Goal: Information Seeking & Learning: Learn about a topic

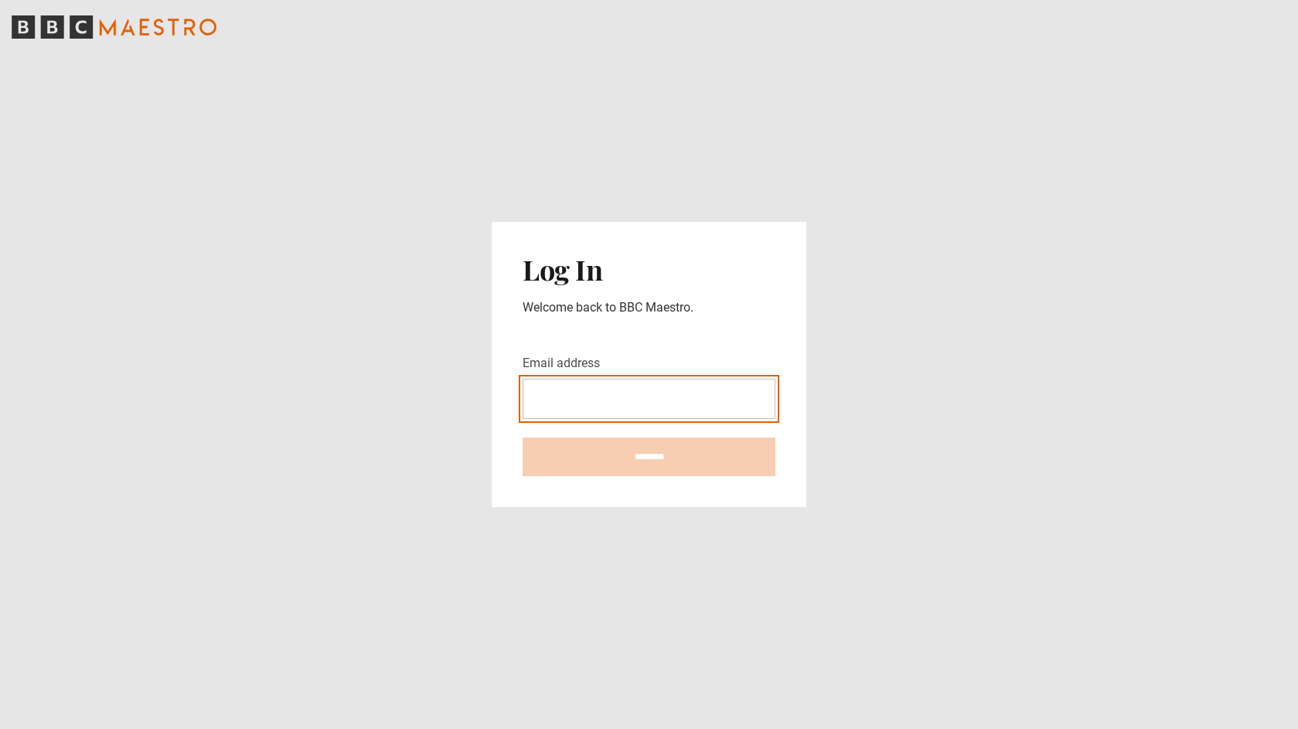
click at [661, 415] on form "Email address ********" at bounding box center [648, 415] width 253 height 122
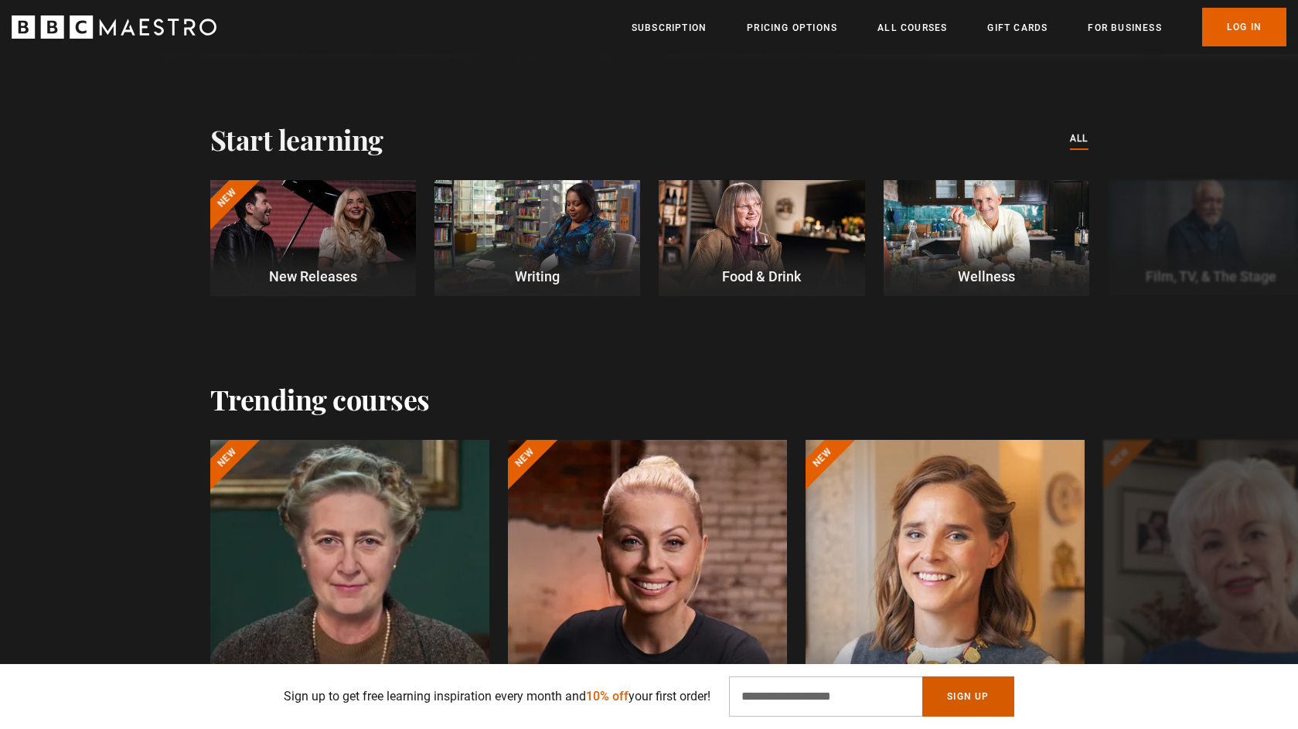
scroll to position [411, 0]
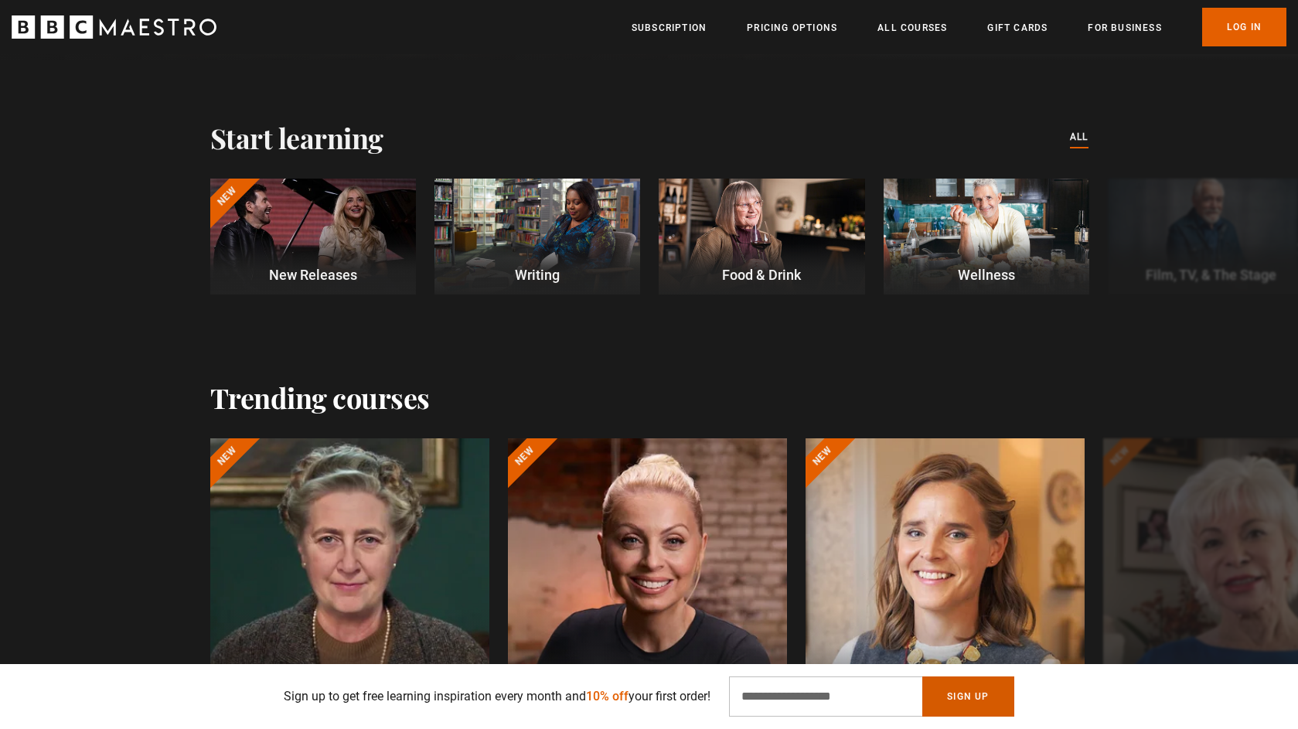
click at [968, 699] on button "Sign Up" at bounding box center [967, 696] width 91 height 40
type input "**********"
click at [989, 695] on button "Sign Up" at bounding box center [967, 696] width 91 height 40
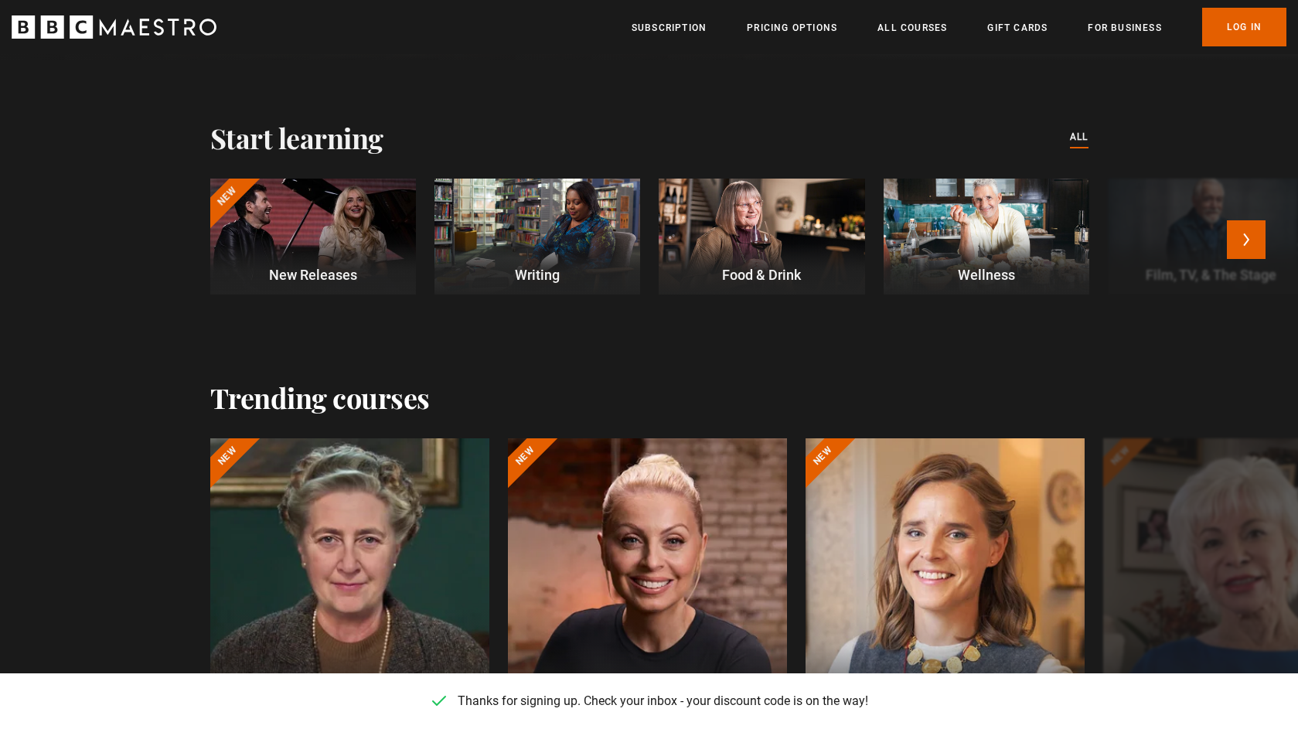
scroll to position [0, 1012]
click at [817, 25] on link "Pricing Options" at bounding box center [792, 27] width 90 height 15
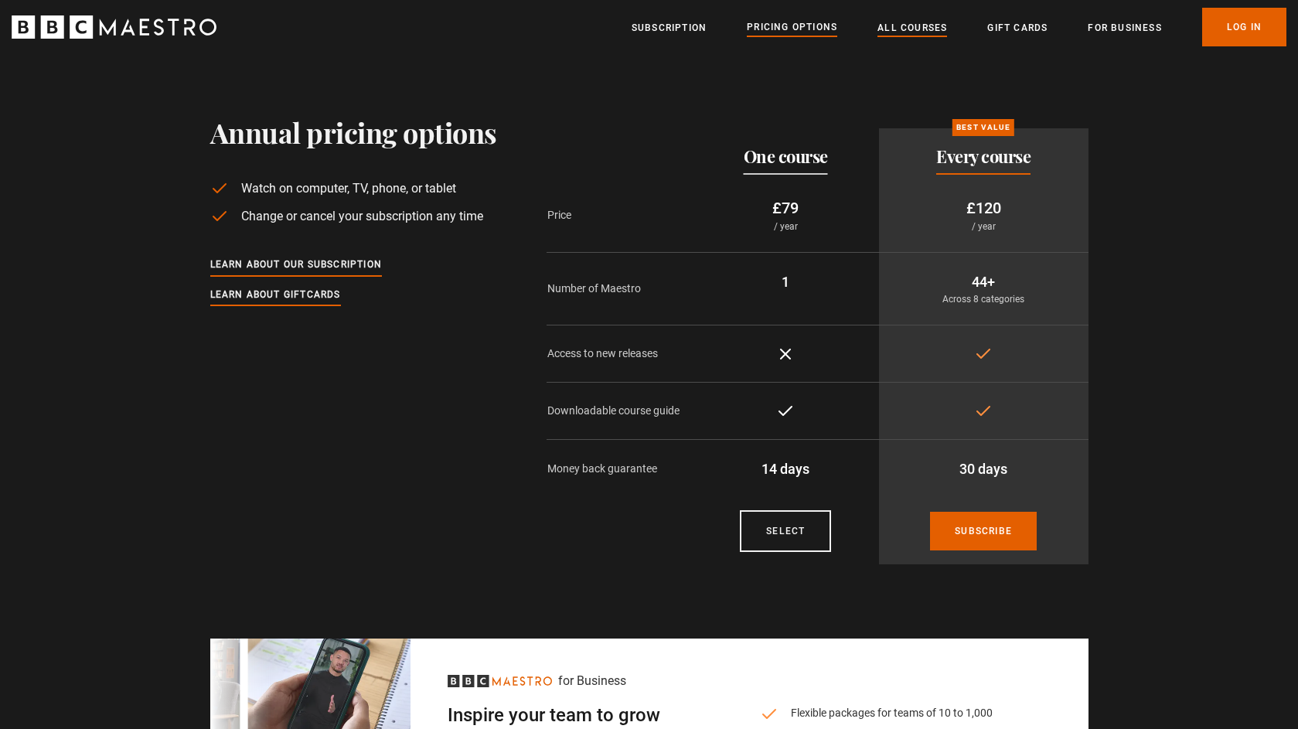
click at [911, 32] on link "All Courses" at bounding box center [912, 27] width 70 height 15
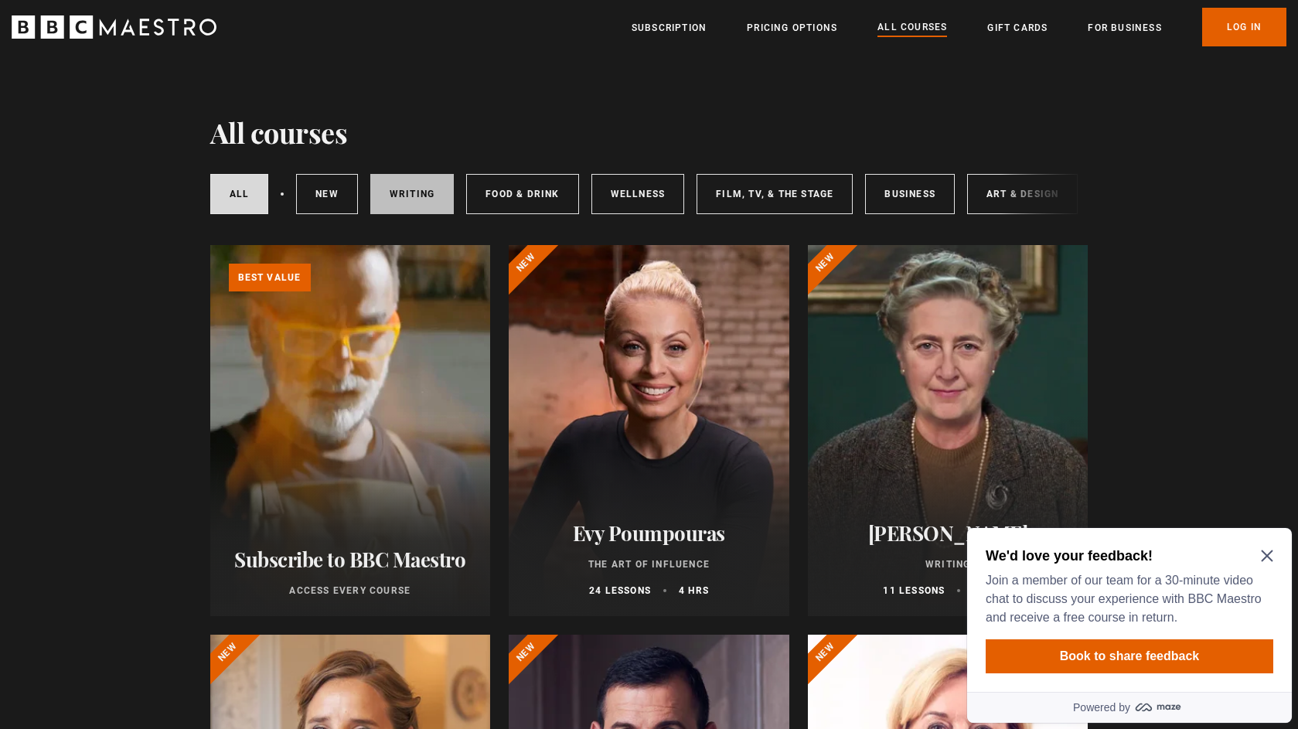
click at [442, 196] on link "Writing" at bounding box center [411, 194] width 83 height 40
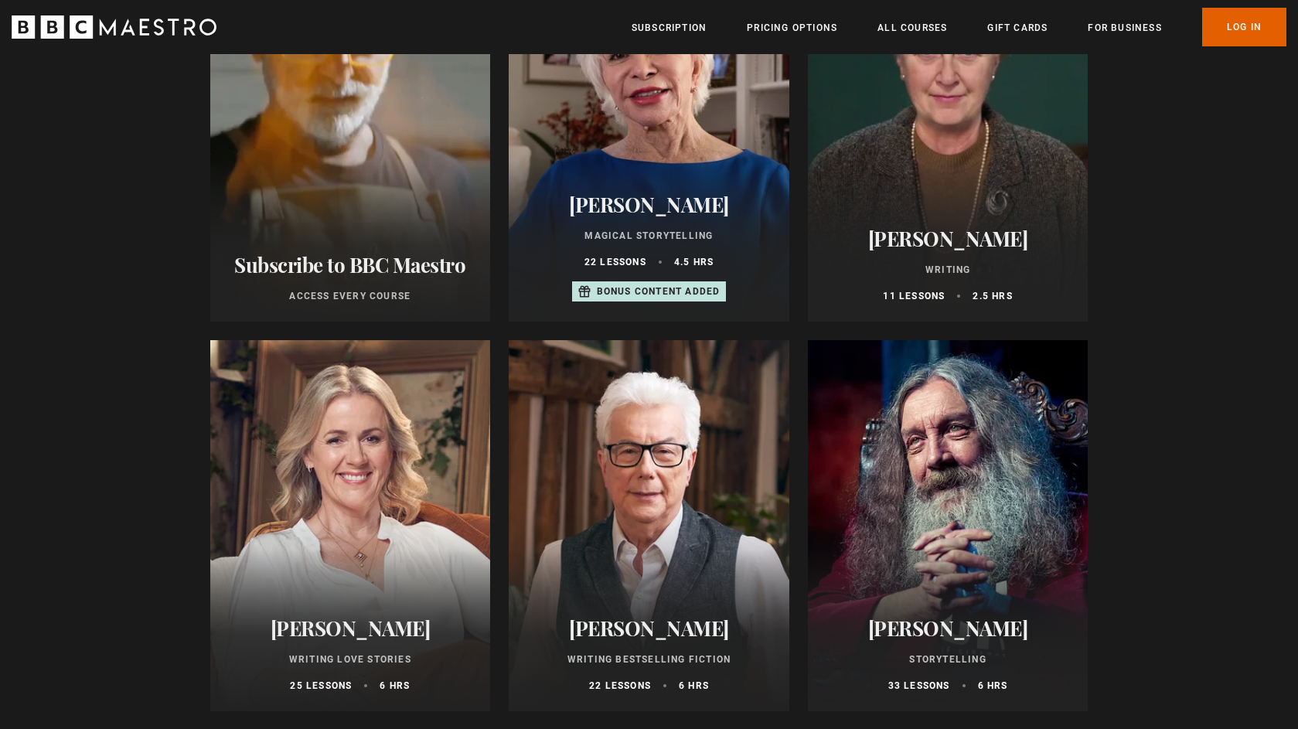
scroll to position [297, 0]
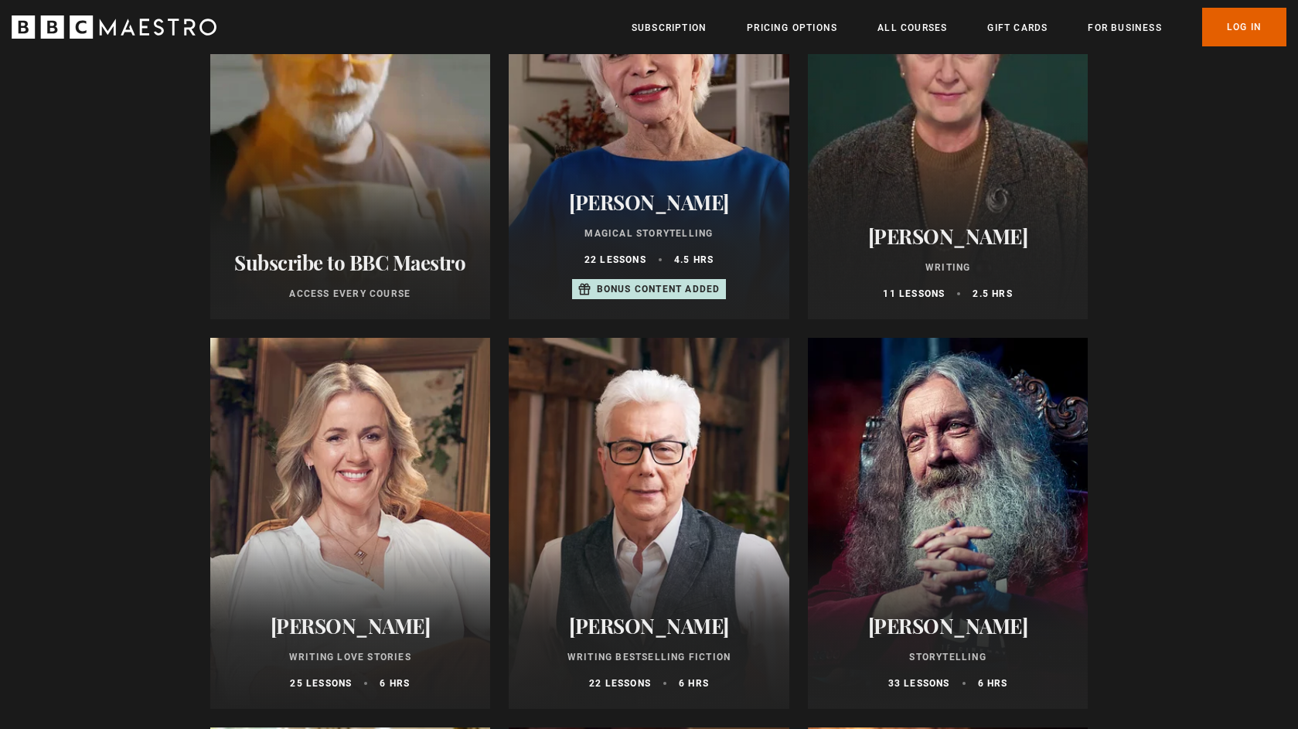
click at [967, 469] on div at bounding box center [948, 523] width 281 height 371
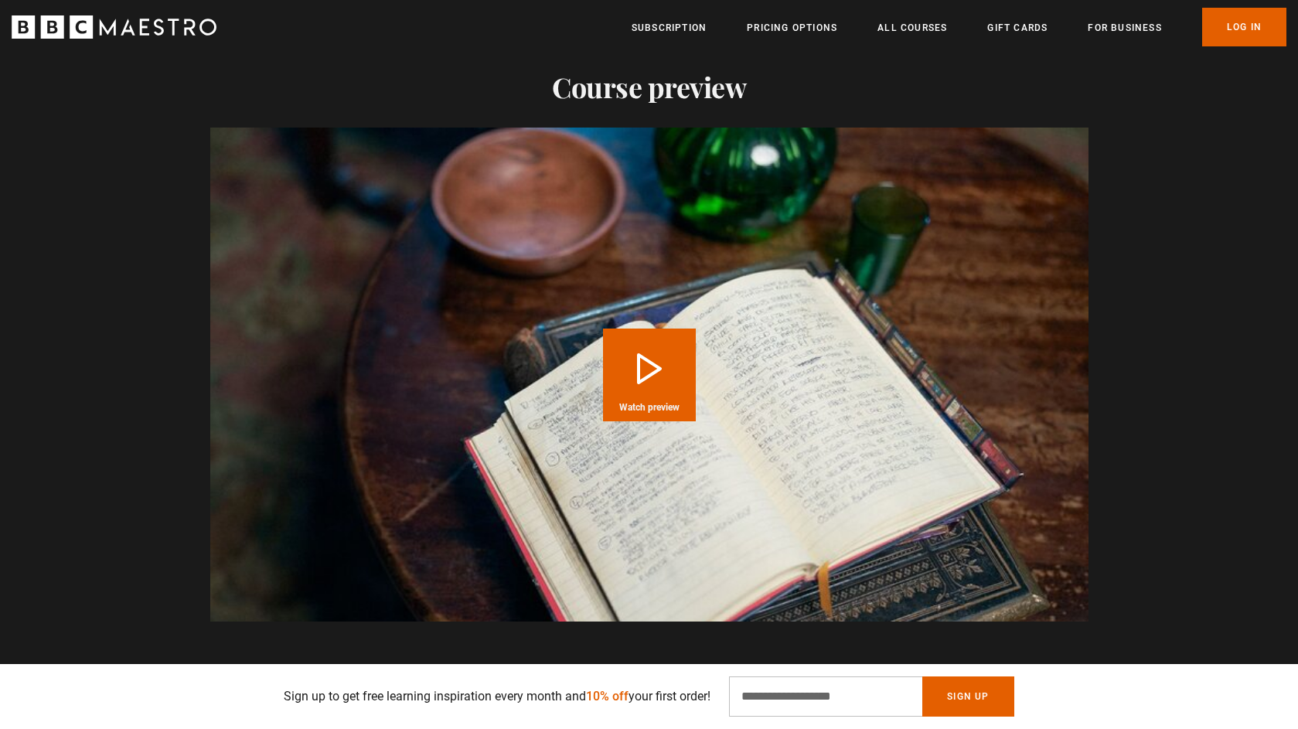
scroll to position [1612, 0]
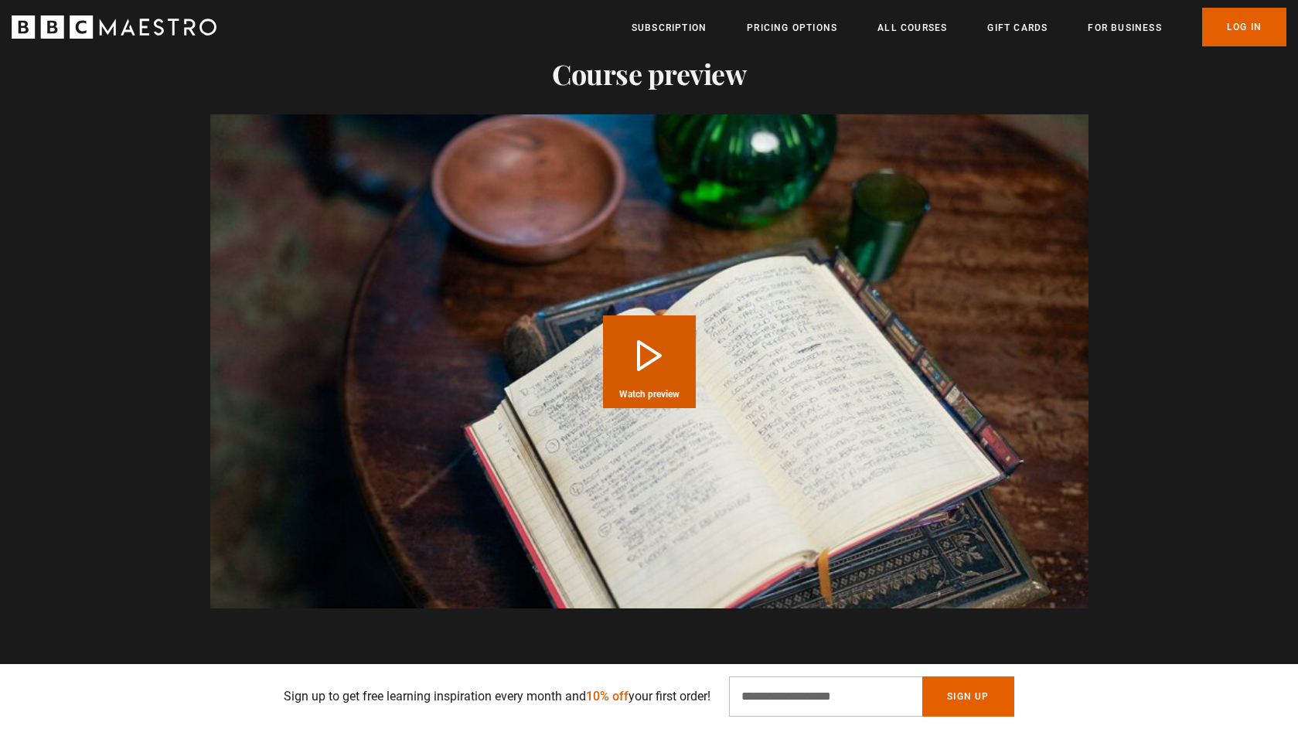
click at [652, 357] on button "Play Course overview for Storytelling with Alan Moore Watch preview" at bounding box center [649, 361] width 93 height 93
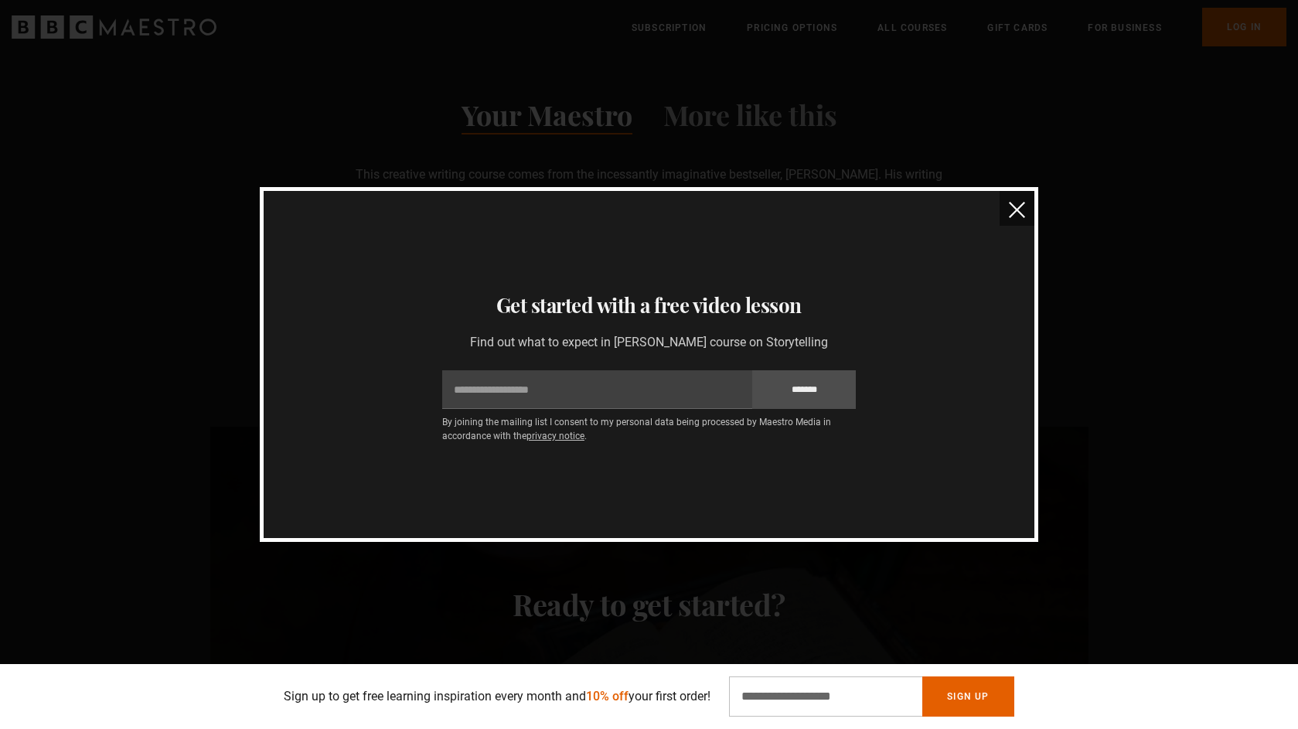
scroll to position [1298, 0]
click at [1016, 211] on img "close" at bounding box center [1017, 210] width 16 height 16
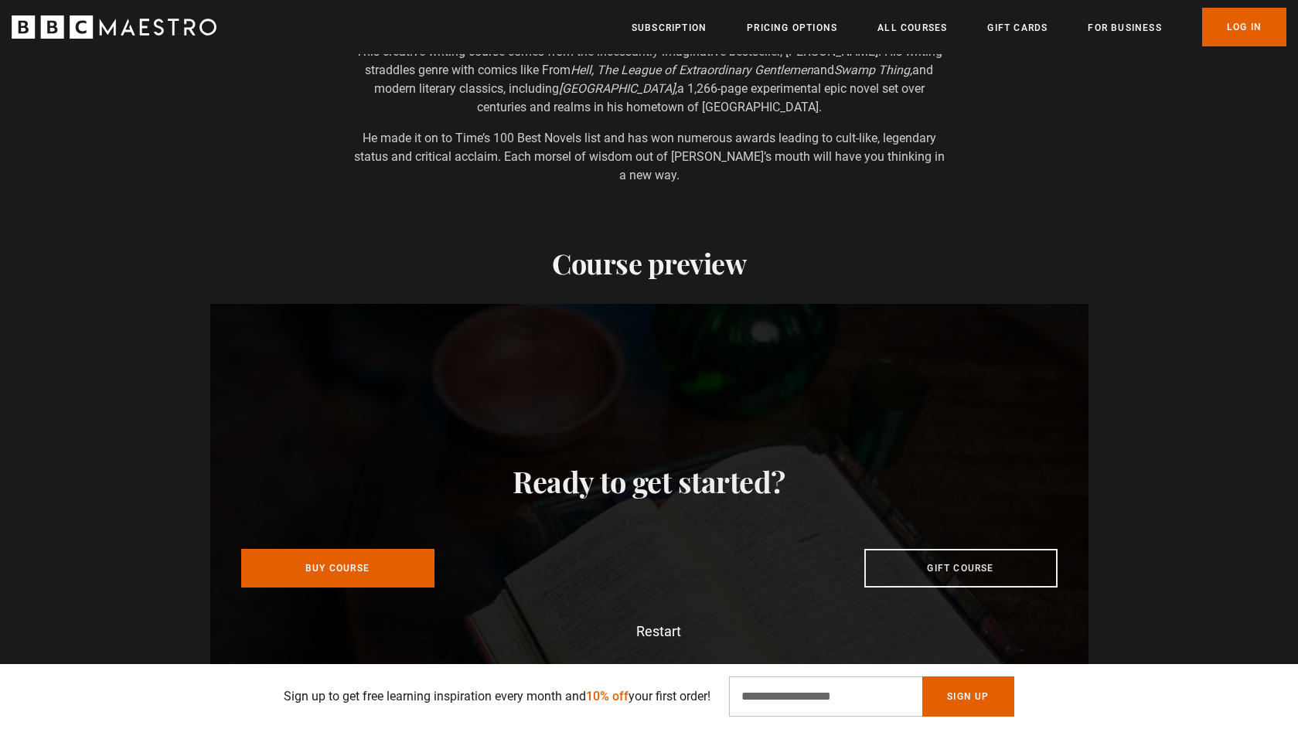
scroll to position [1422, 0]
click at [421, 546] on link "Buy Course" at bounding box center [337, 565] width 193 height 39
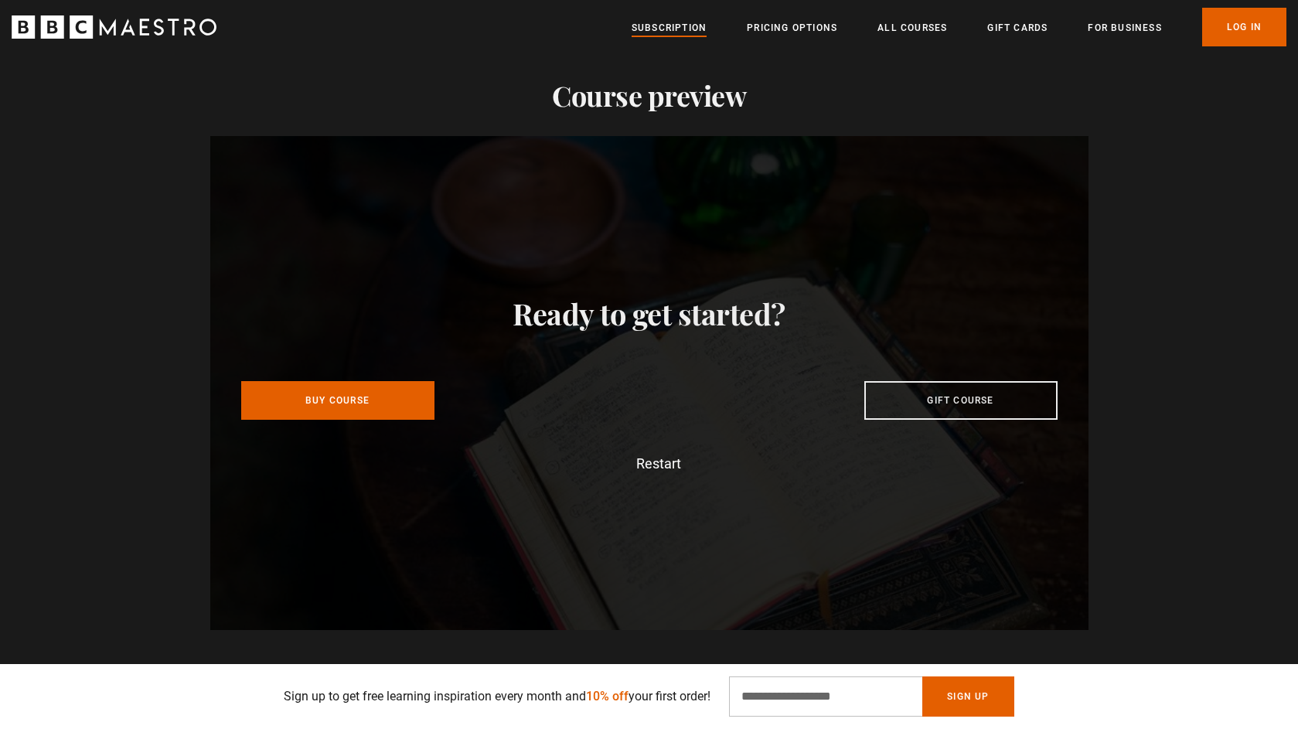
click at [669, 26] on link "Subscription" at bounding box center [668, 27] width 75 height 15
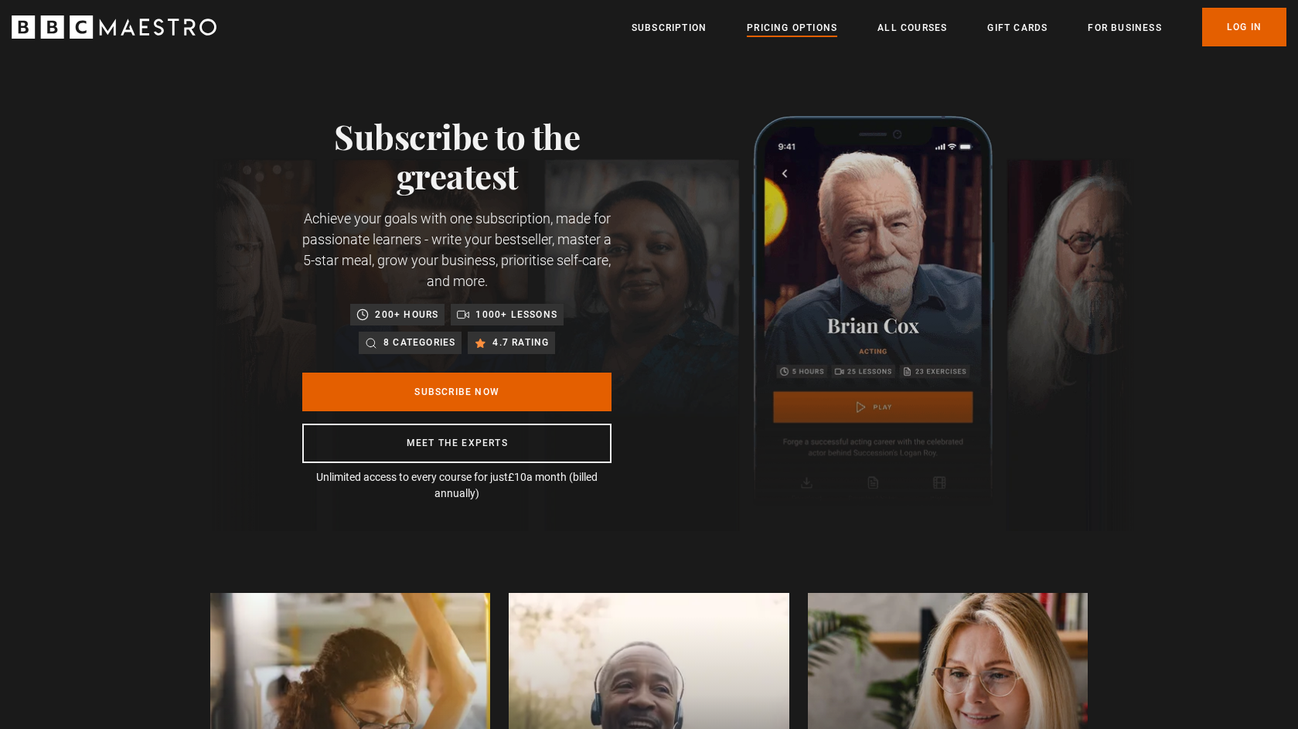
click at [802, 23] on link "Pricing Options" at bounding box center [792, 27] width 90 height 15
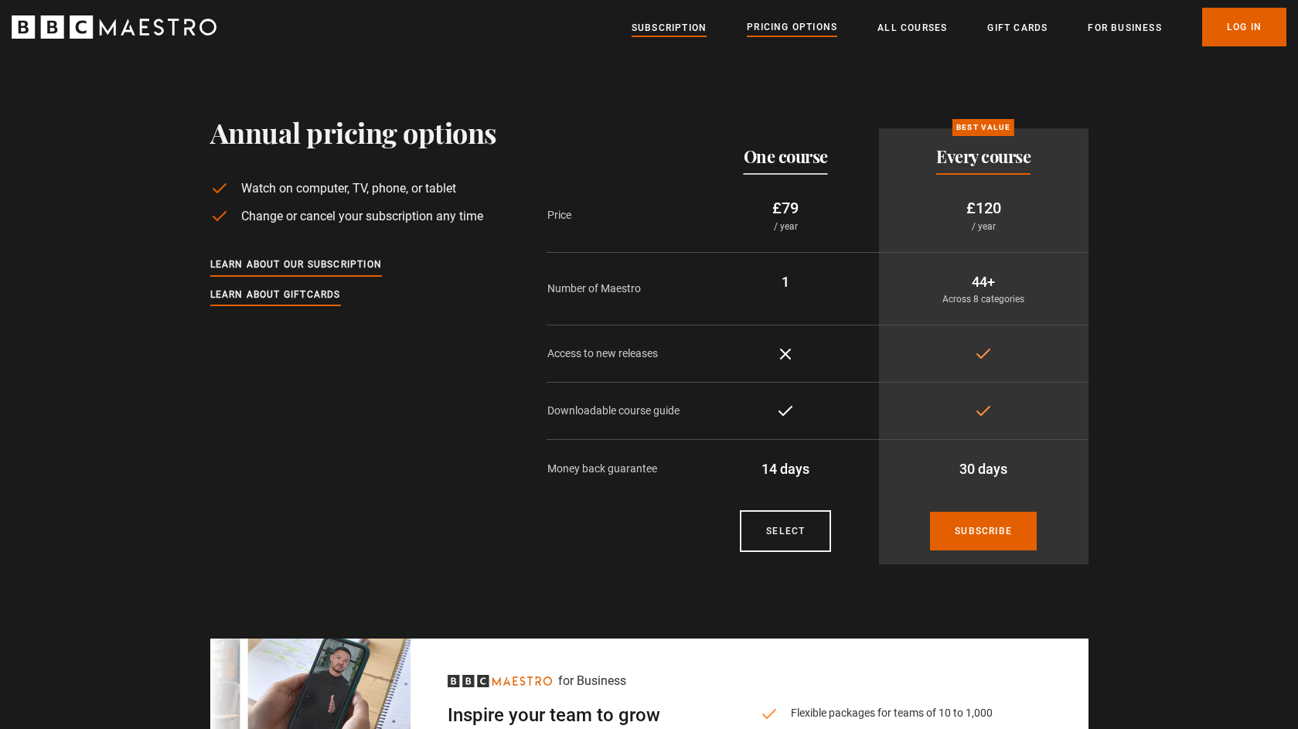
drag, startPoint x: 0, startPoint y: 0, endPoint x: 690, endPoint y: 30, distance: 690.8
click at [690, 30] on link "Subscription" at bounding box center [668, 27] width 75 height 15
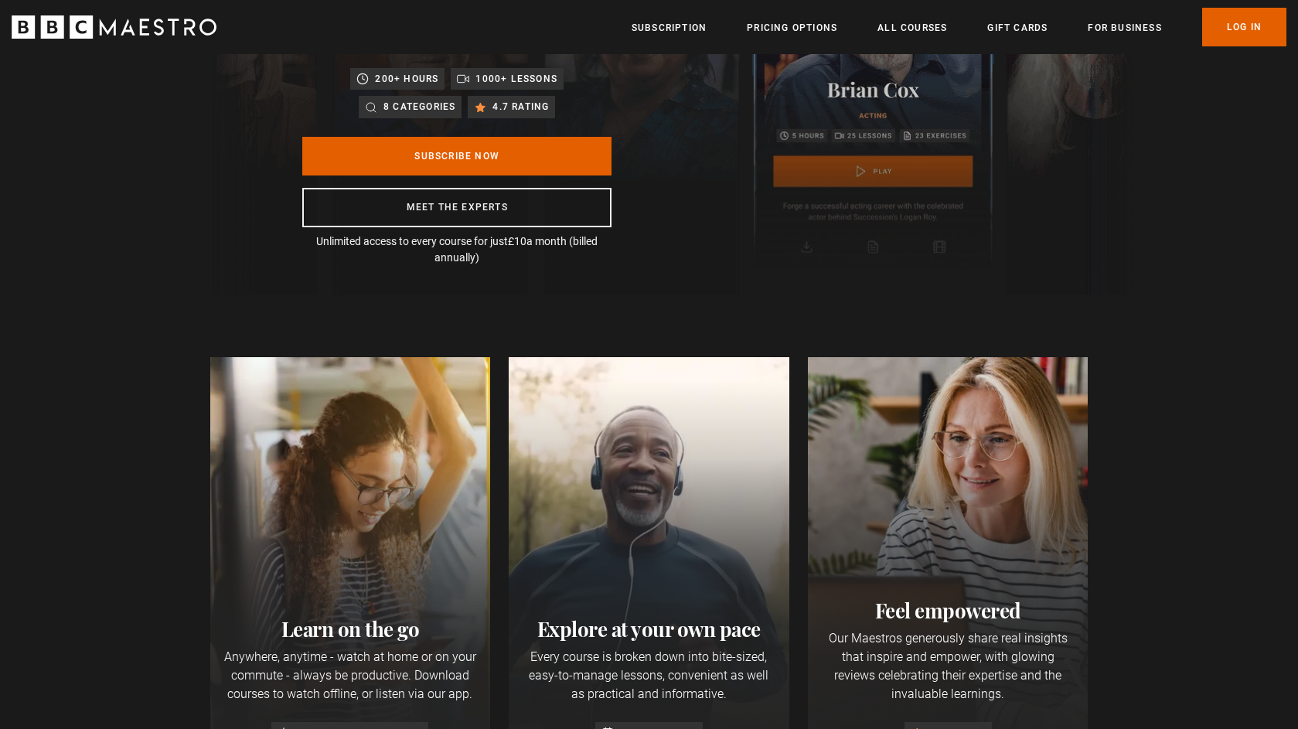
scroll to position [169, 0]
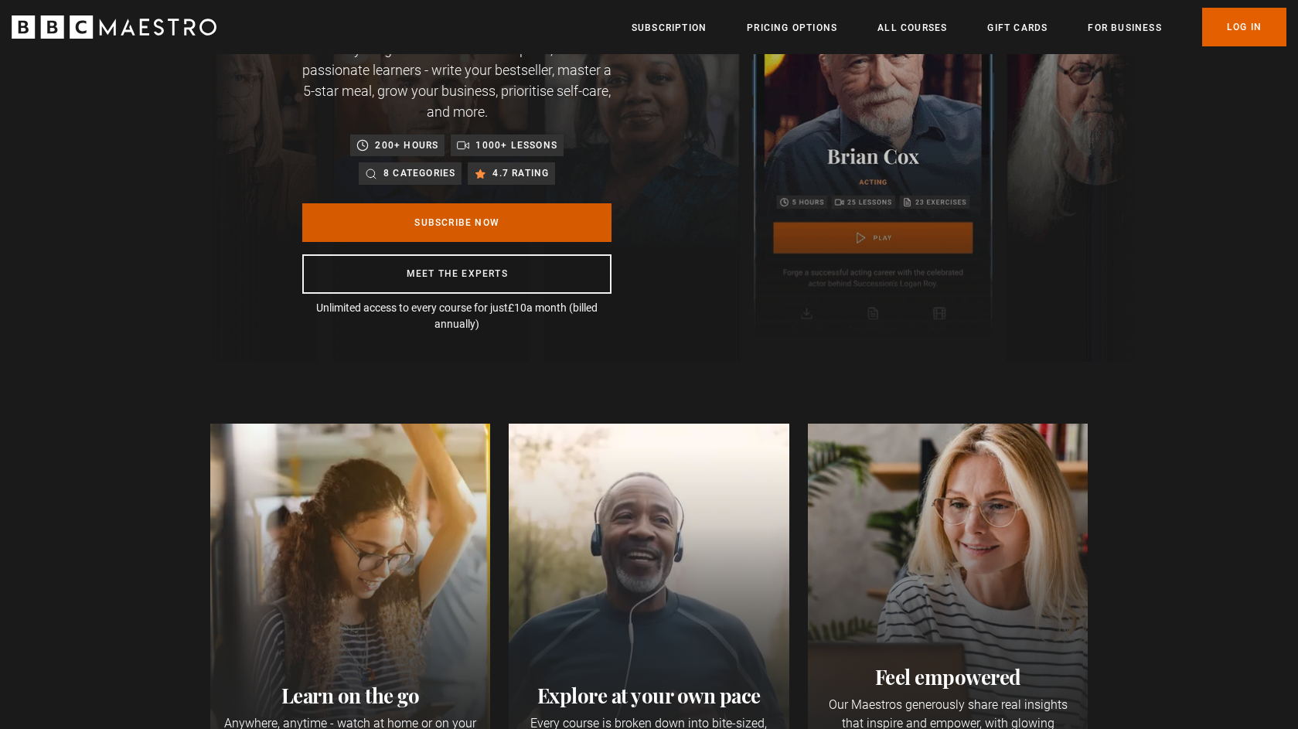
click at [585, 226] on link "Subscribe Now" at bounding box center [456, 222] width 309 height 39
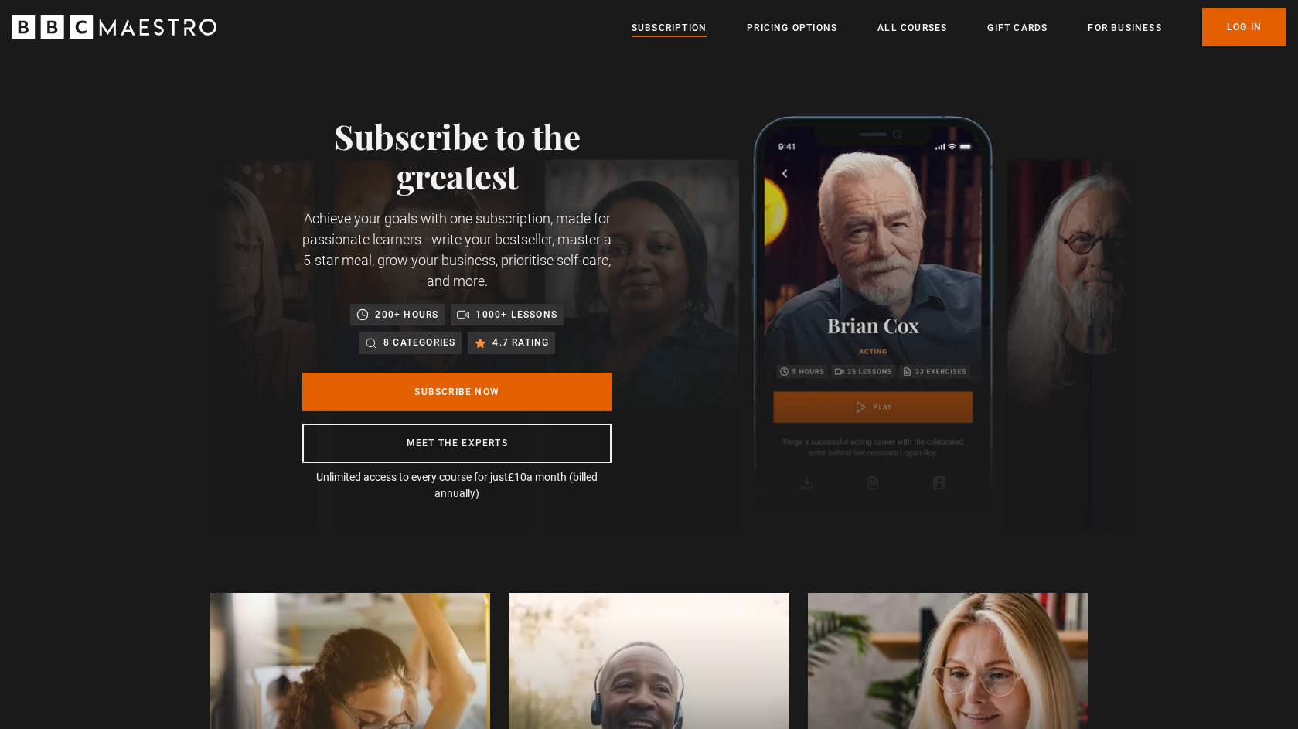
scroll to position [0, 405]
click at [923, 30] on link "All Courses" at bounding box center [912, 27] width 70 height 15
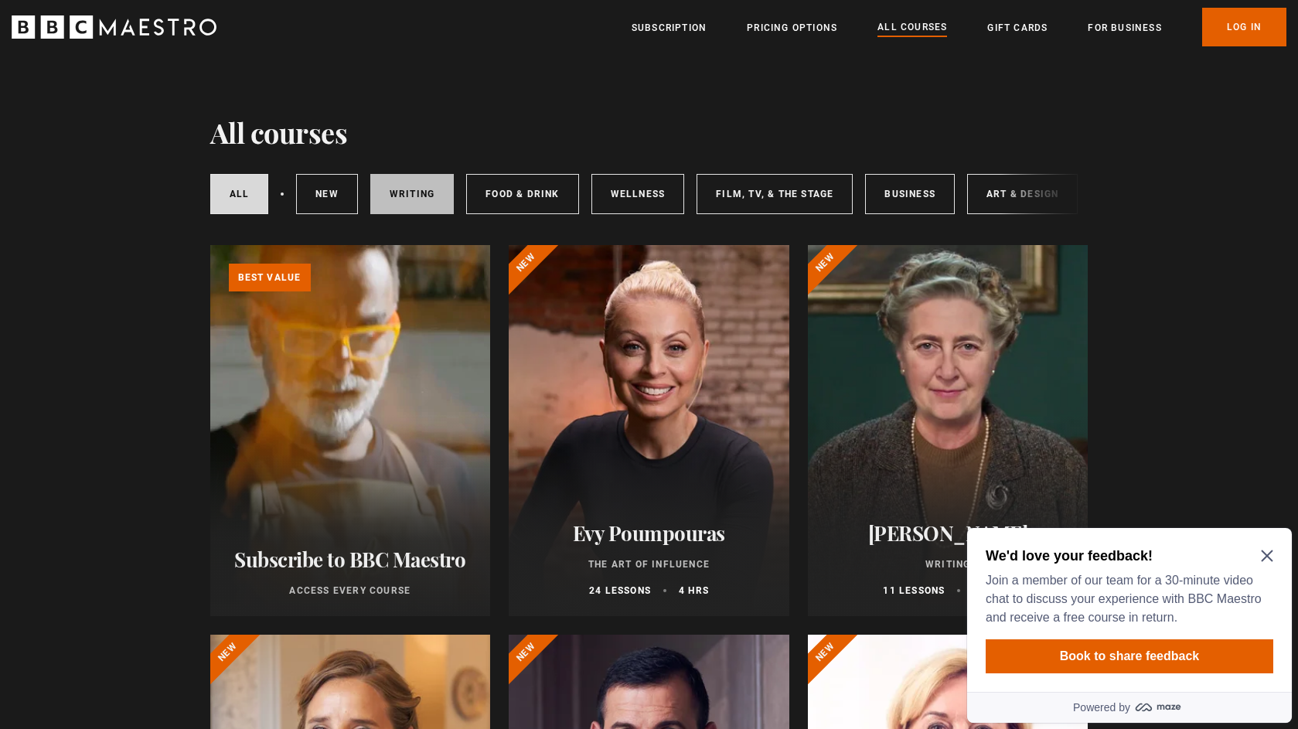
click at [420, 202] on link "Writing" at bounding box center [411, 194] width 83 height 40
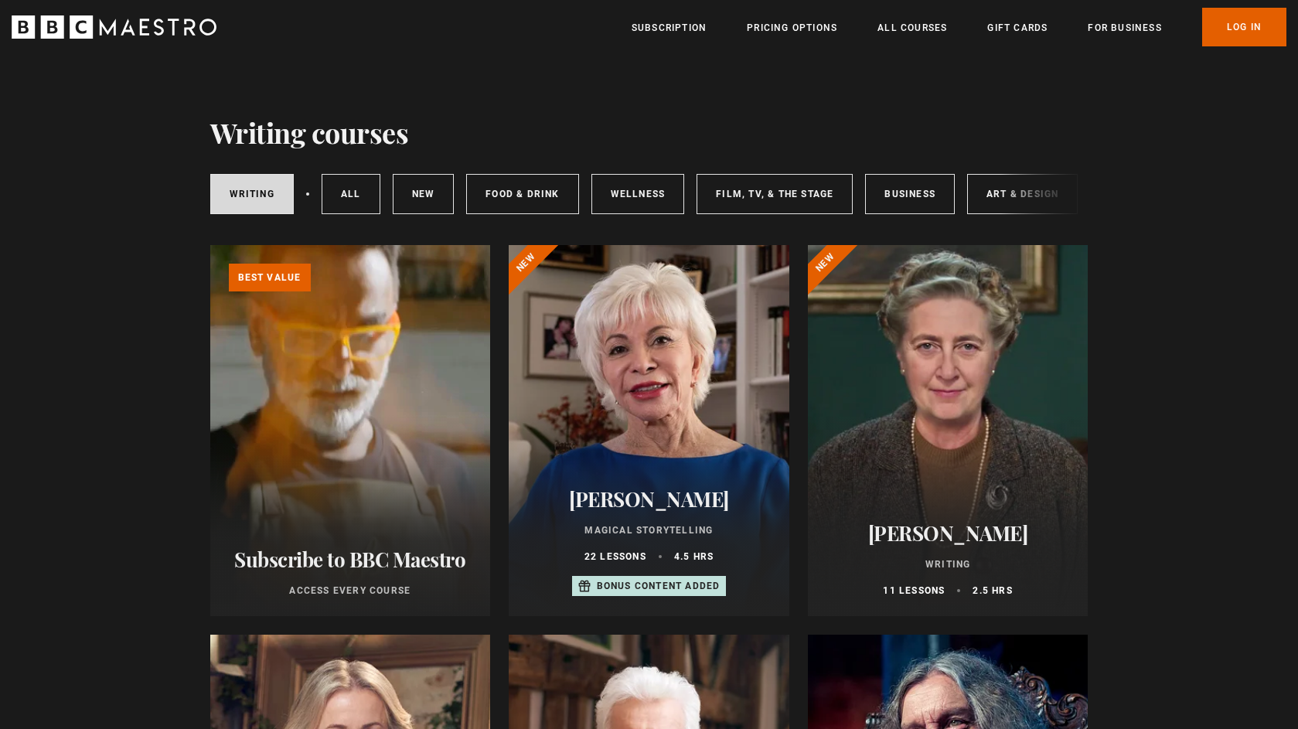
click at [1006, 202] on div "Writing All courses New courses Food & Drink Wellness Film, TV, & The Stage Bus…" at bounding box center [649, 194] width 878 height 53
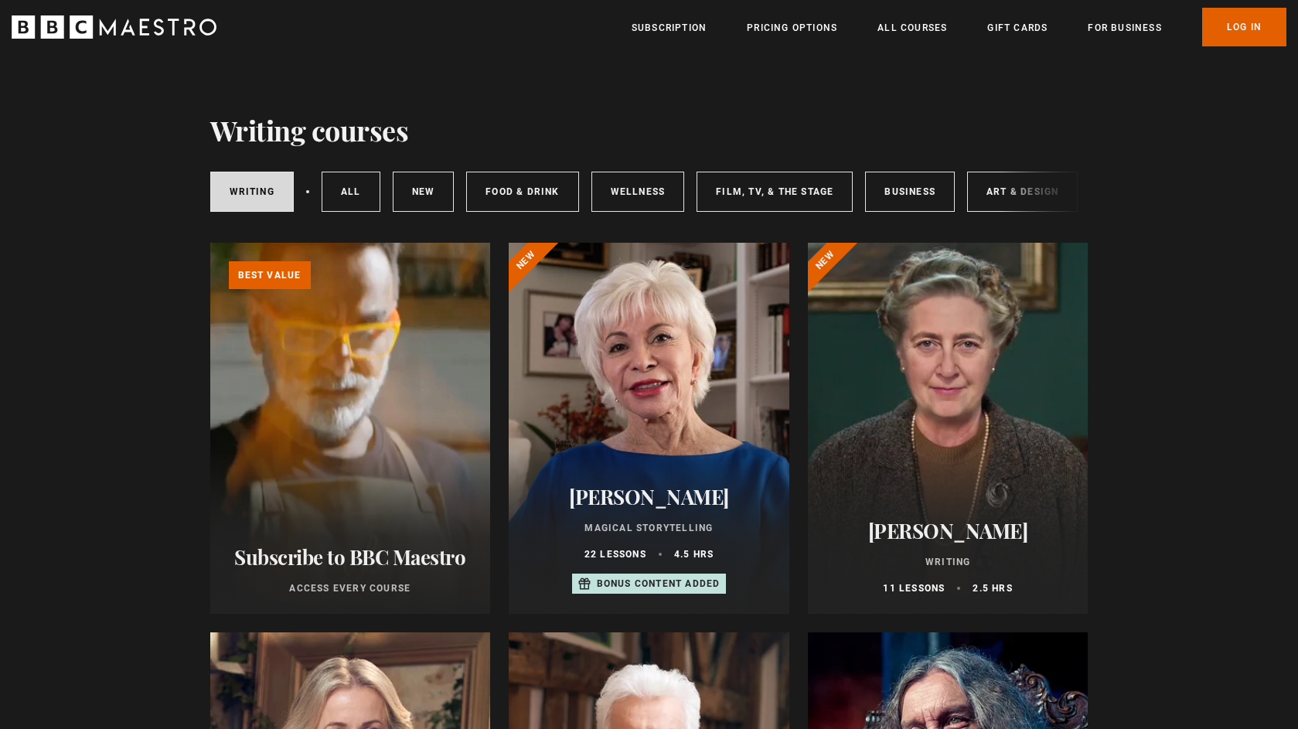
click at [999, 188] on div "Writing All courses New courses Food & Drink Wellness Film, TV, & The Stage Bus…" at bounding box center [649, 191] width 878 height 53
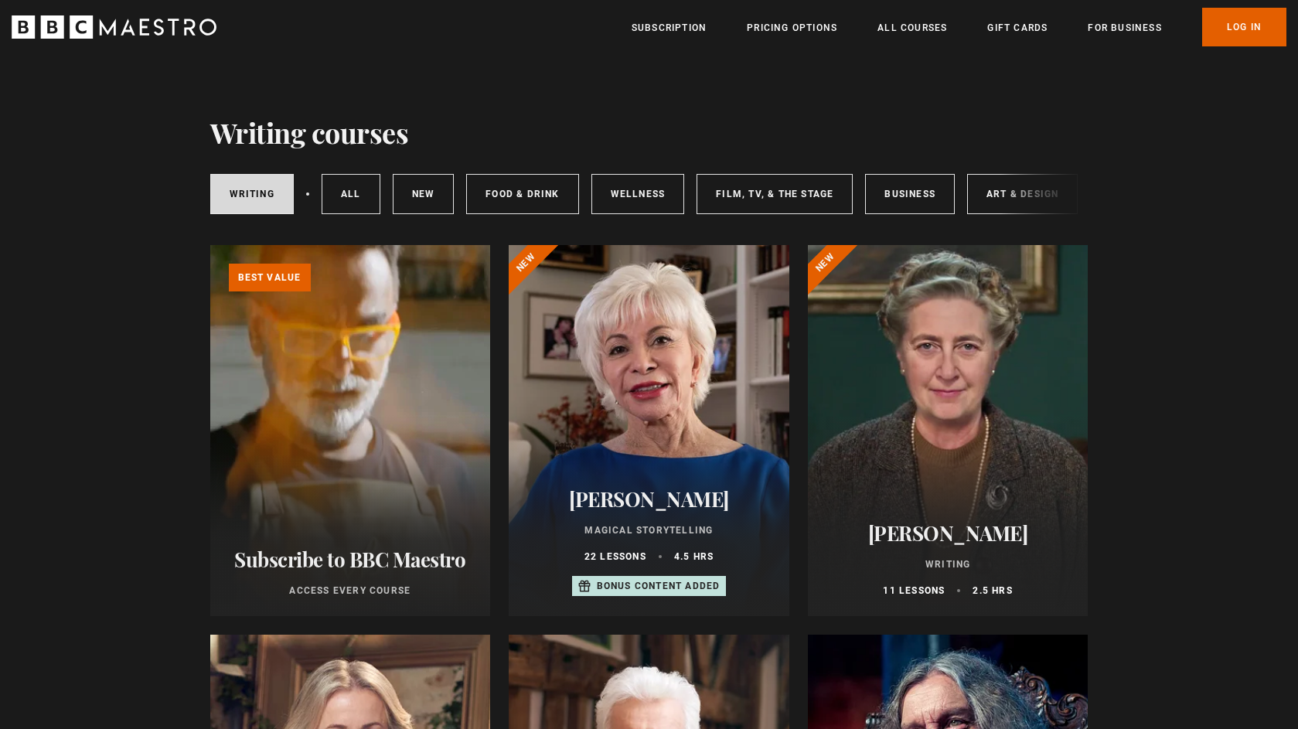
scroll to position [-1, 0]
click at [1000, 194] on div "Writing All courses New courses Food & Drink Wellness Film, TV, & The Stage Bus…" at bounding box center [649, 194] width 878 height 53
click at [1013, 192] on div "Writing All courses New courses Food & Drink Wellness Film, TV, & The Stage Bus…" at bounding box center [649, 194] width 878 height 53
click at [982, 194] on link "Art & Design" at bounding box center [1022, 194] width 111 height 40
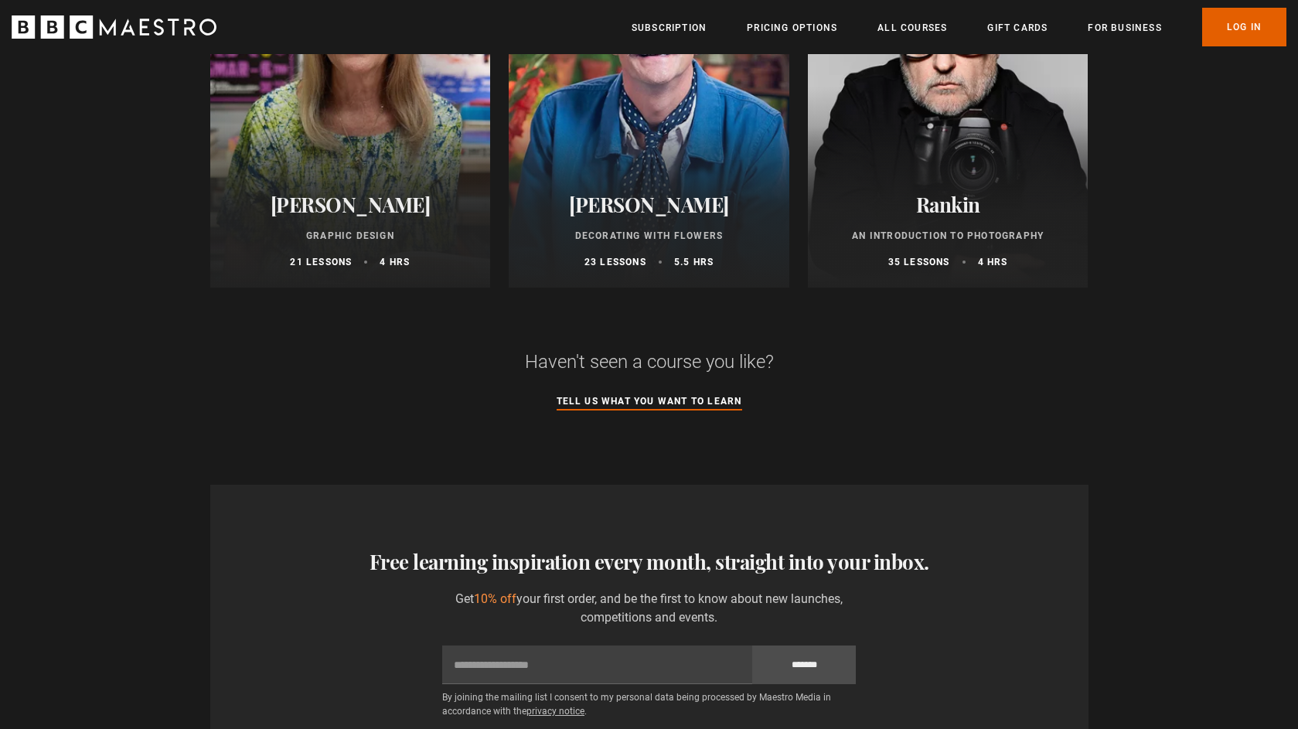
scroll to position [733, 0]
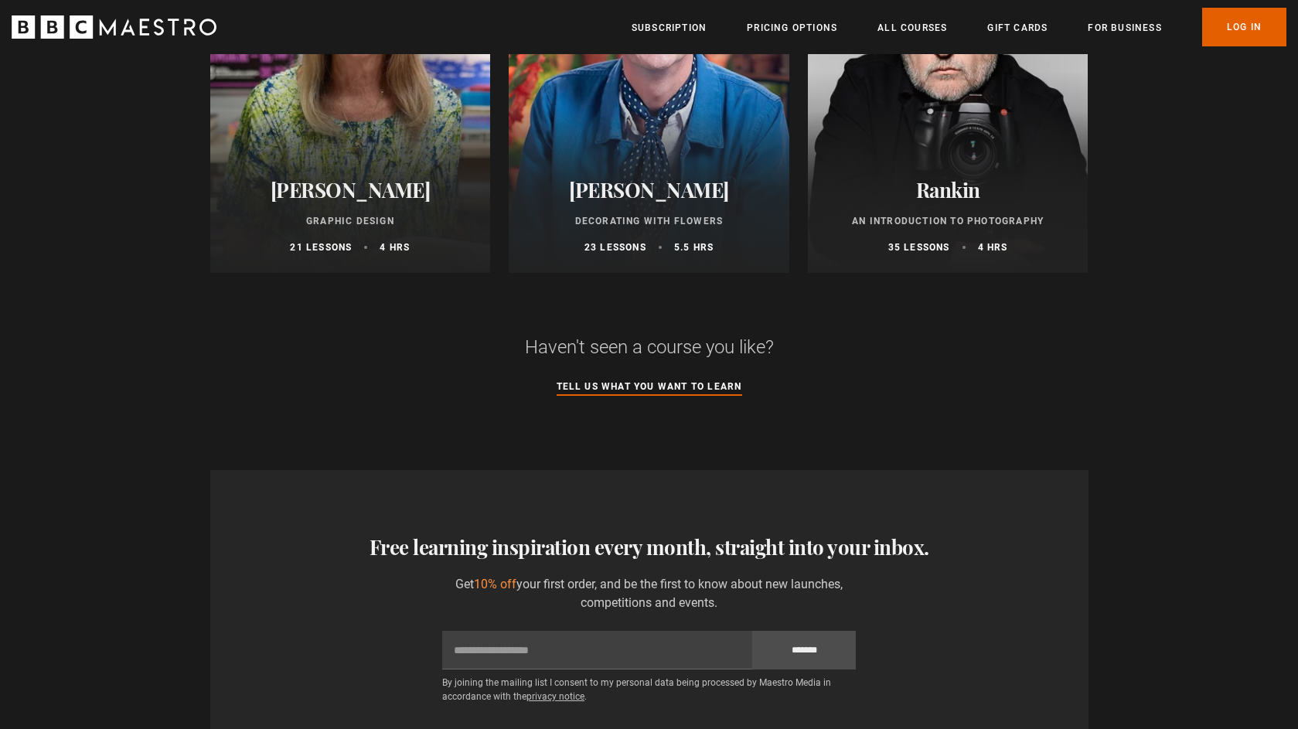
click at [708, 386] on link "Tell us what you want to learn" at bounding box center [648, 387] width 185 height 17
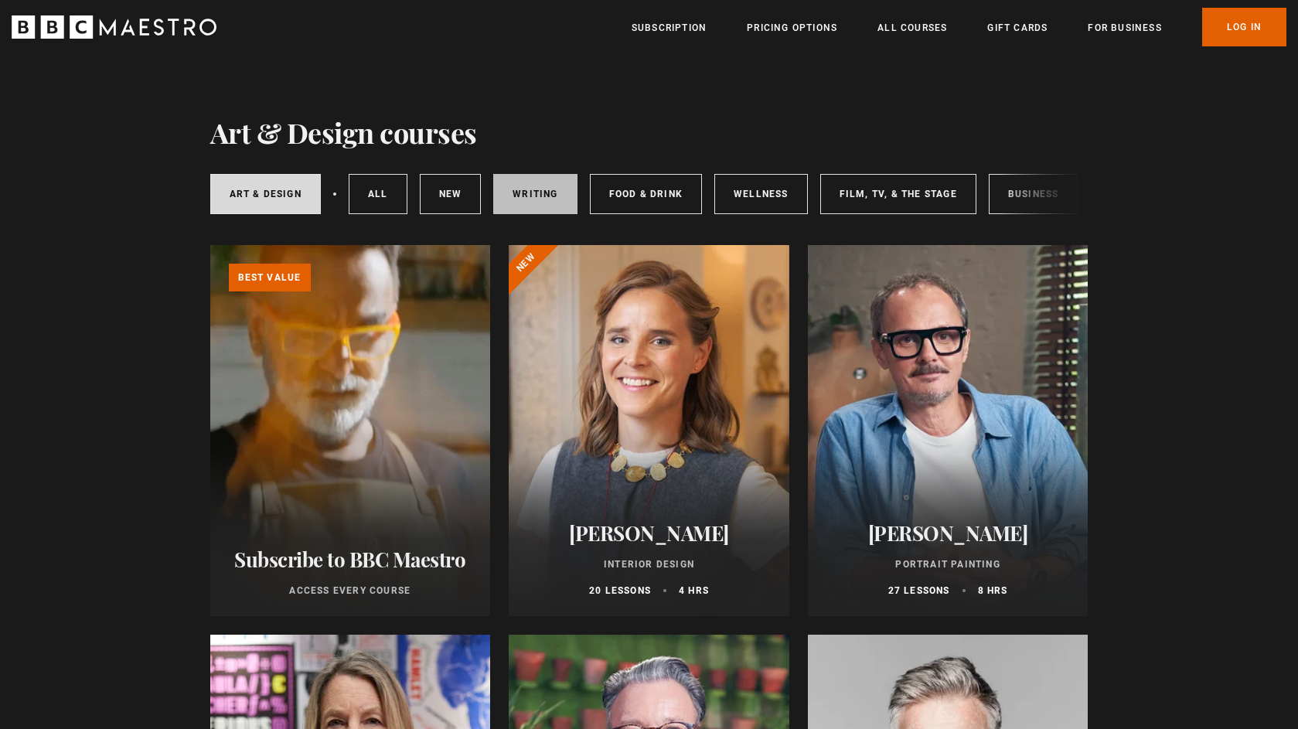
scroll to position [0, 0]
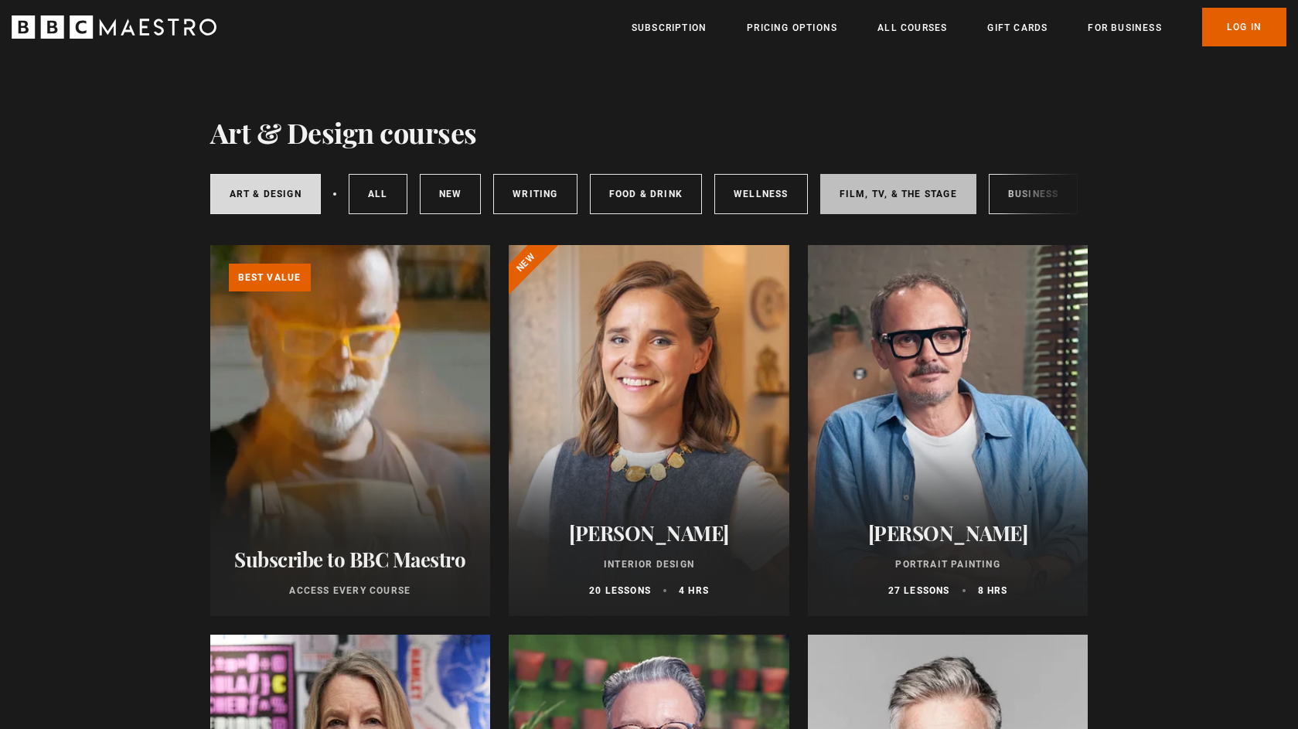
click at [885, 195] on link "Film, TV, & The Stage" at bounding box center [898, 194] width 156 height 40
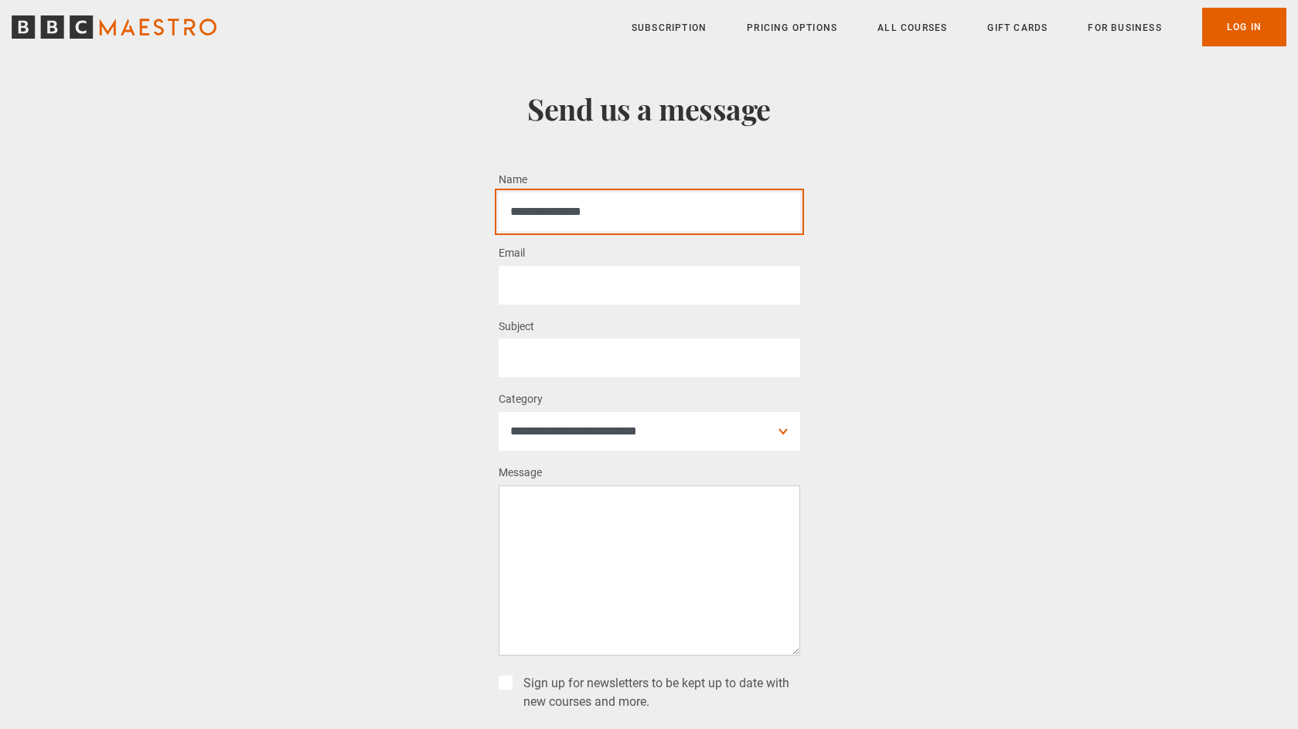
type input "**********"
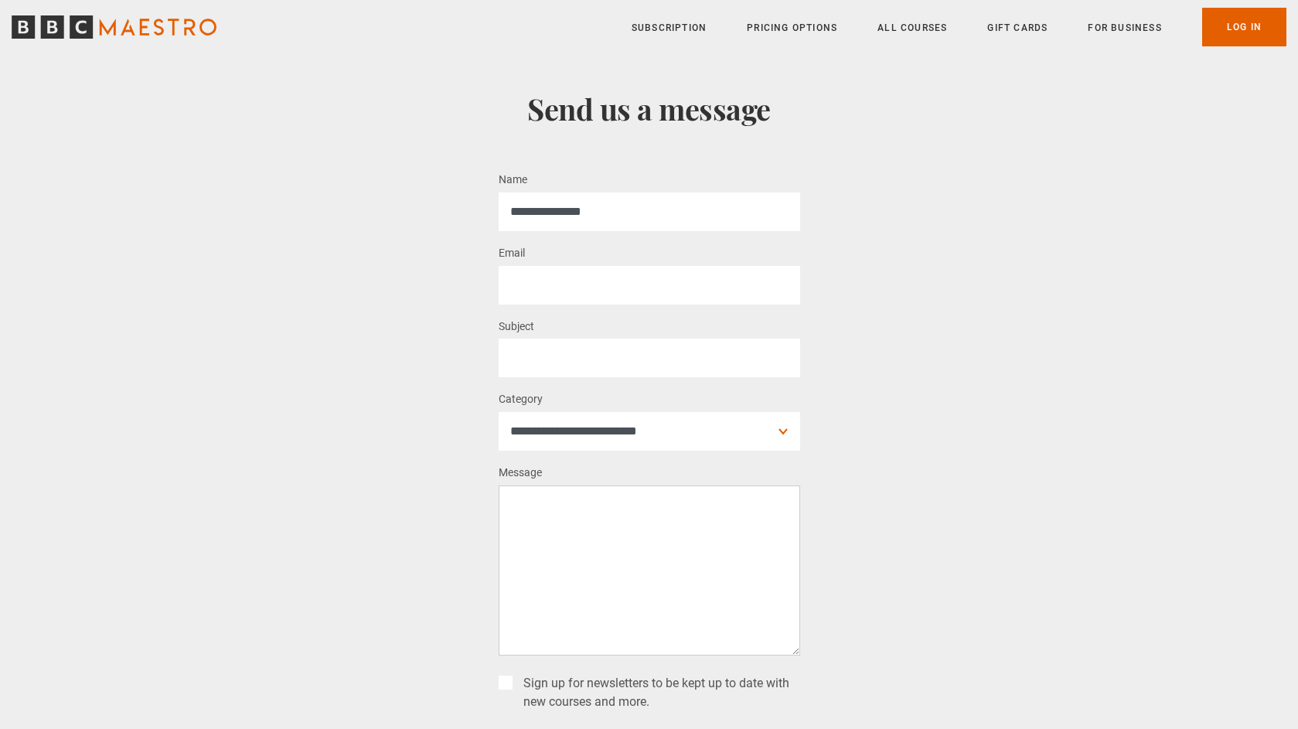
click at [879, 271] on section "**********" at bounding box center [649, 497] width 1298 height 887
type input "**********"
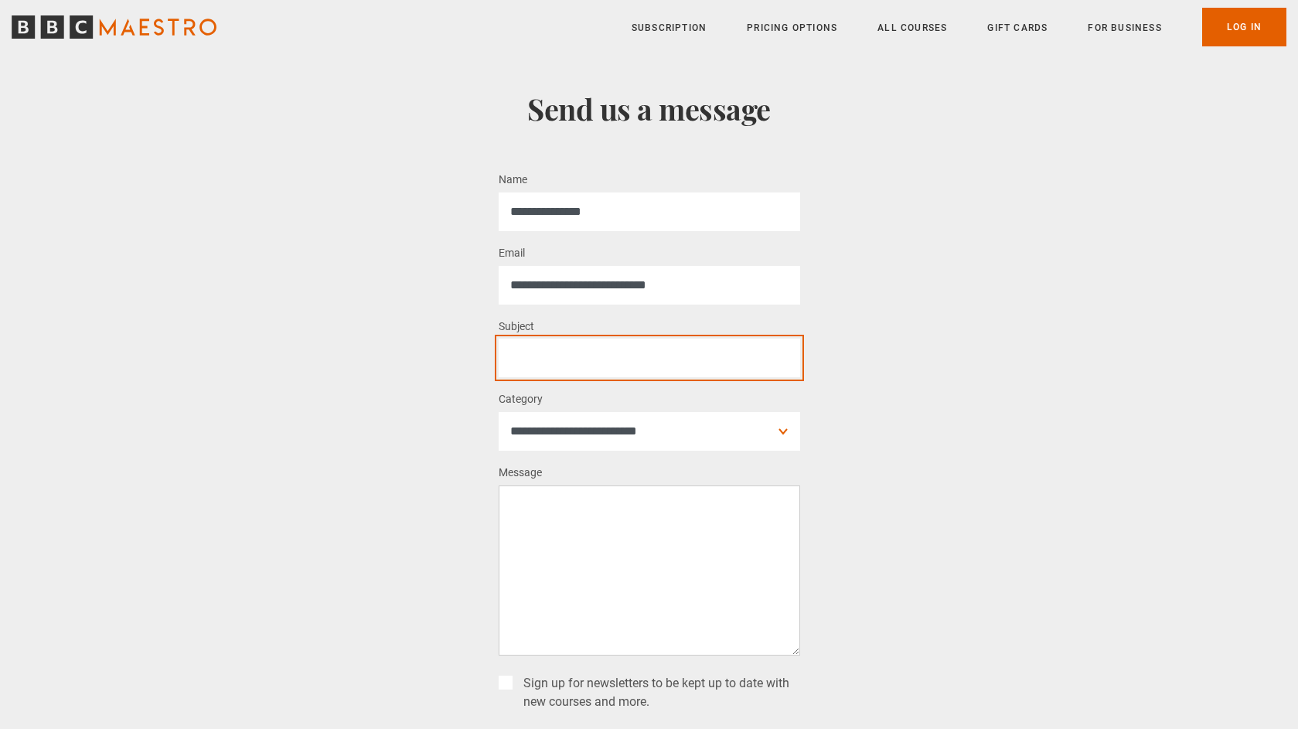
click at [644, 369] on input "Subject *" at bounding box center [649, 358] width 301 height 39
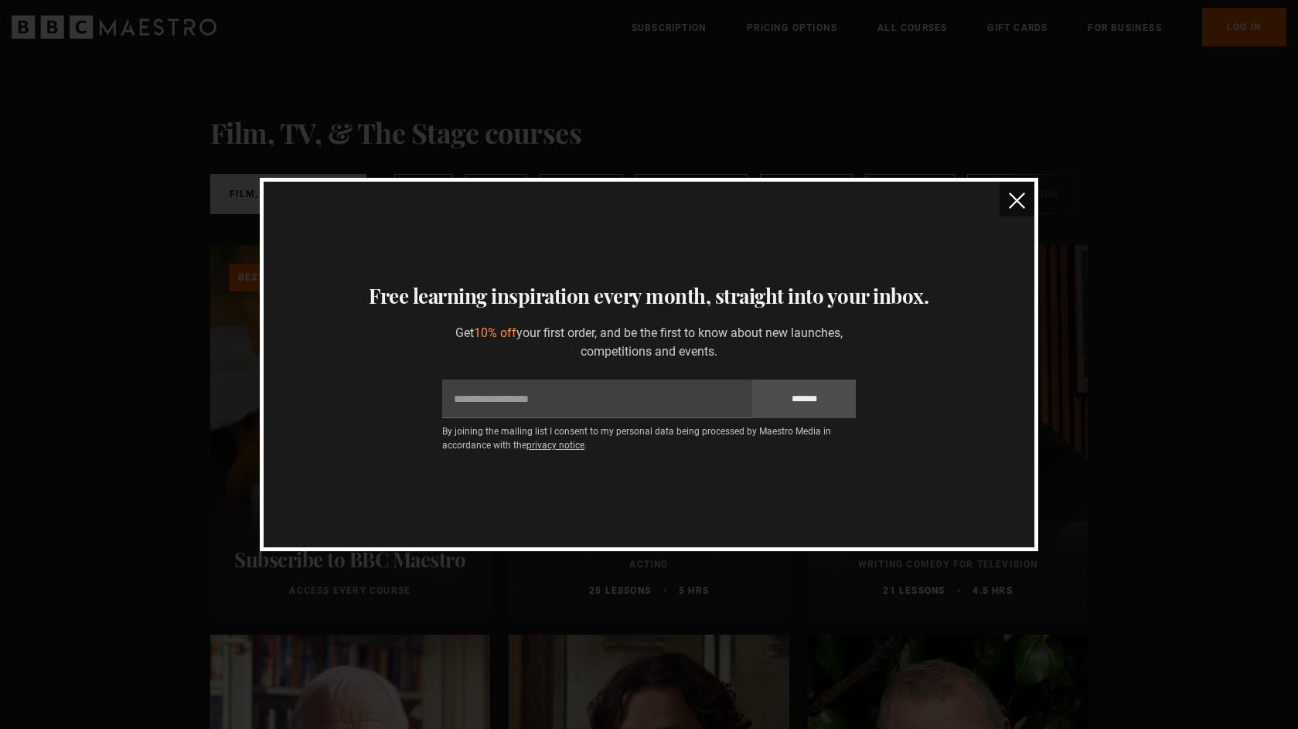
click at [1018, 198] on img "close" at bounding box center [1017, 200] width 16 height 16
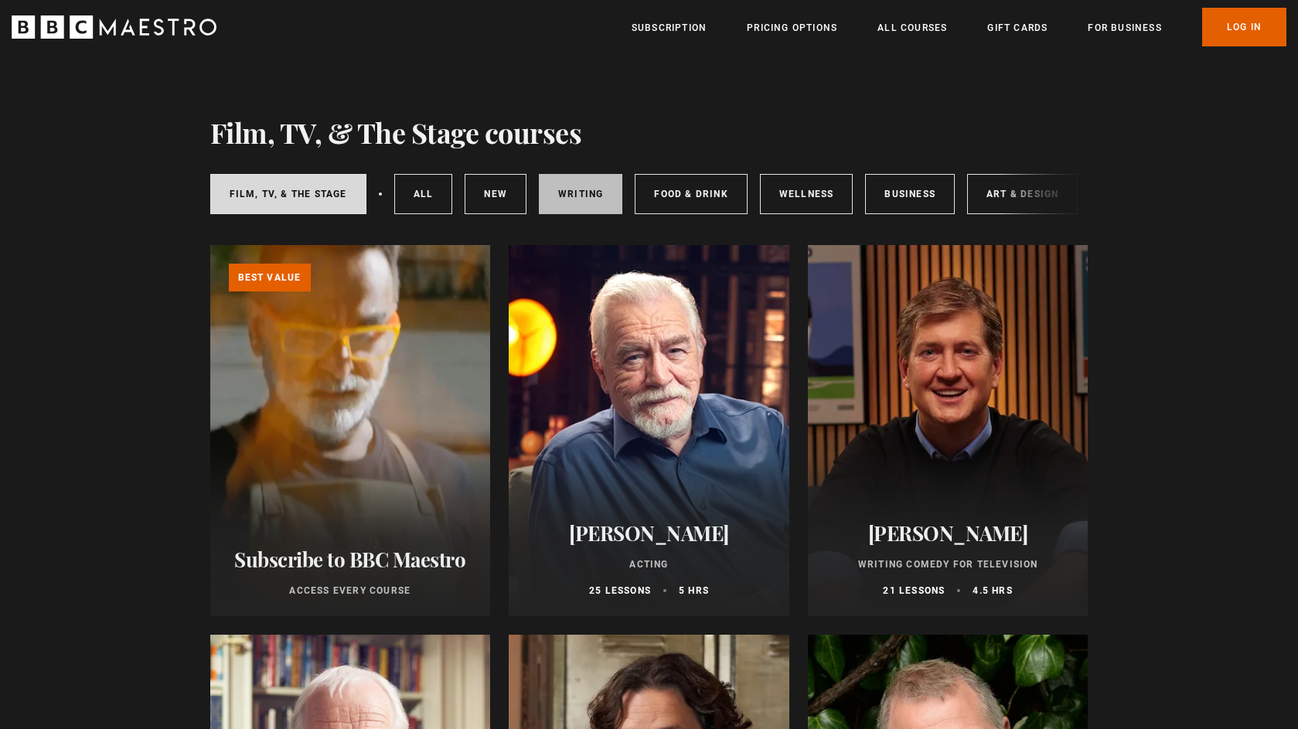
click at [573, 197] on link "Writing" at bounding box center [580, 194] width 83 height 40
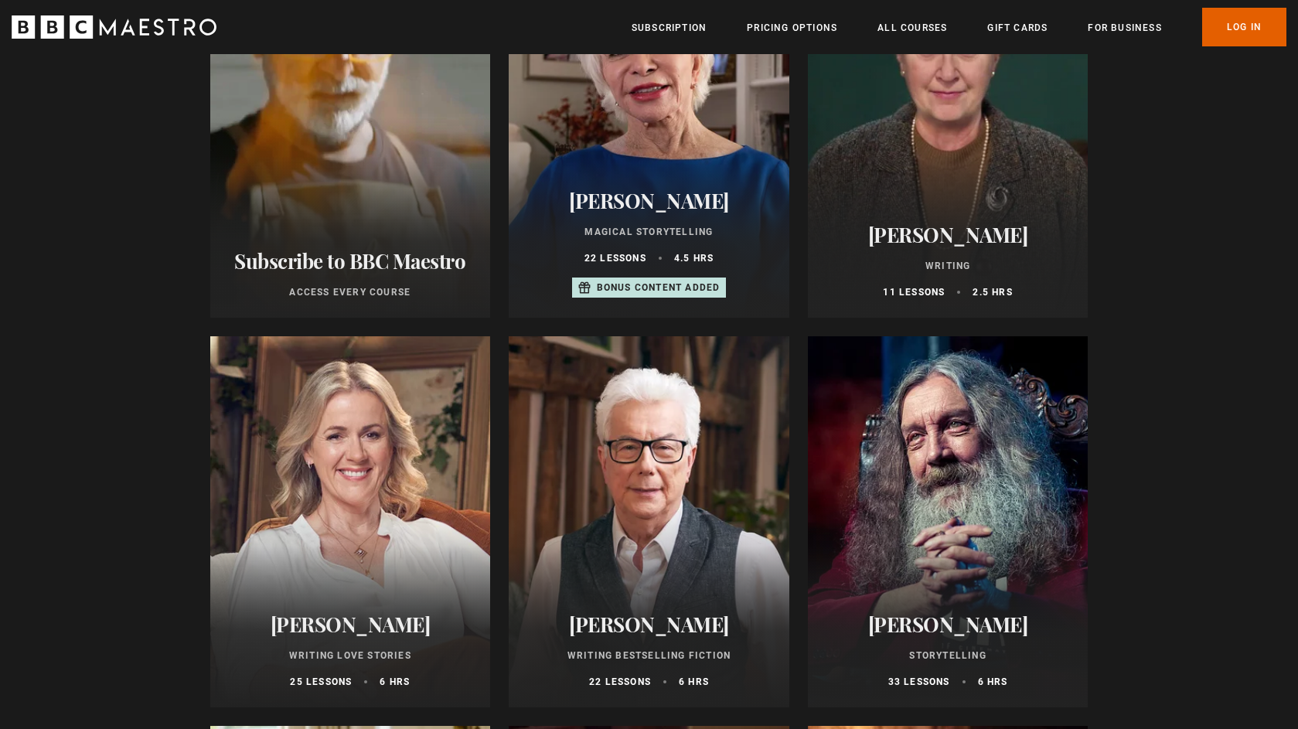
scroll to position [393, 0]
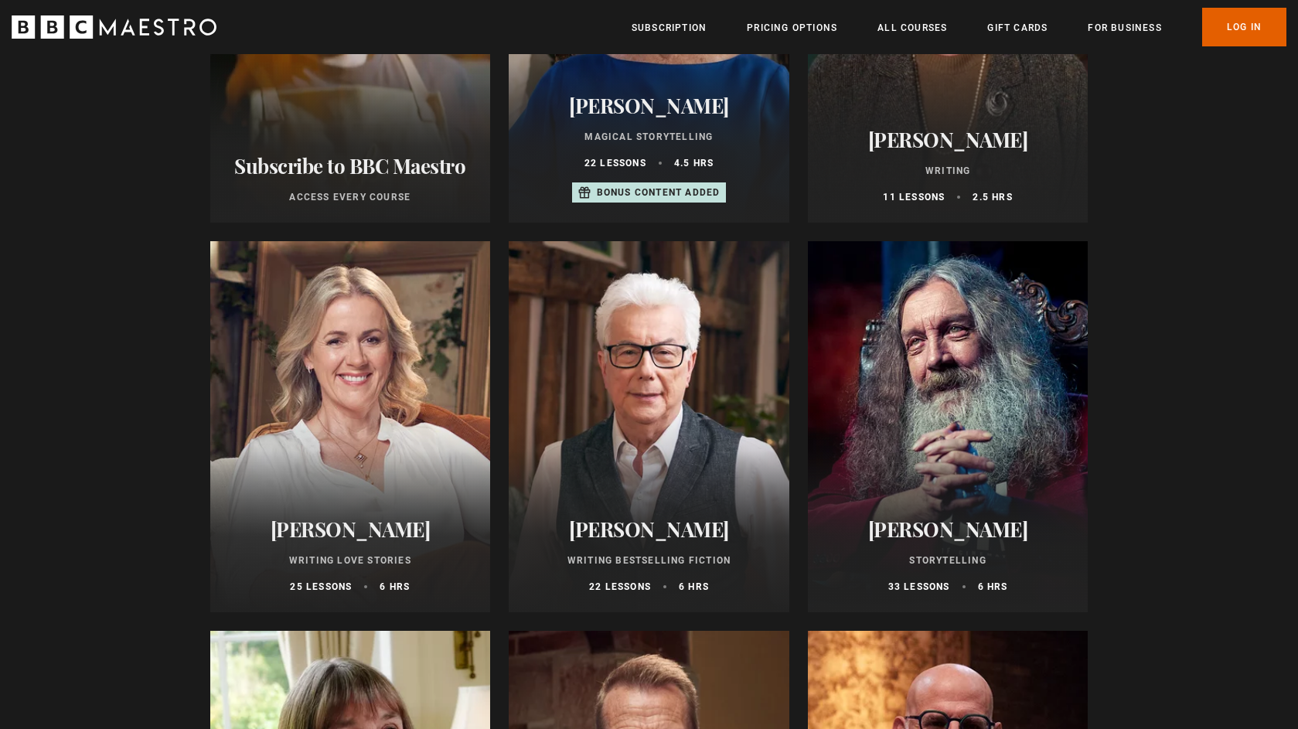
click at [942, 334] on div at bounding box center [948, 426] width 281 height 371
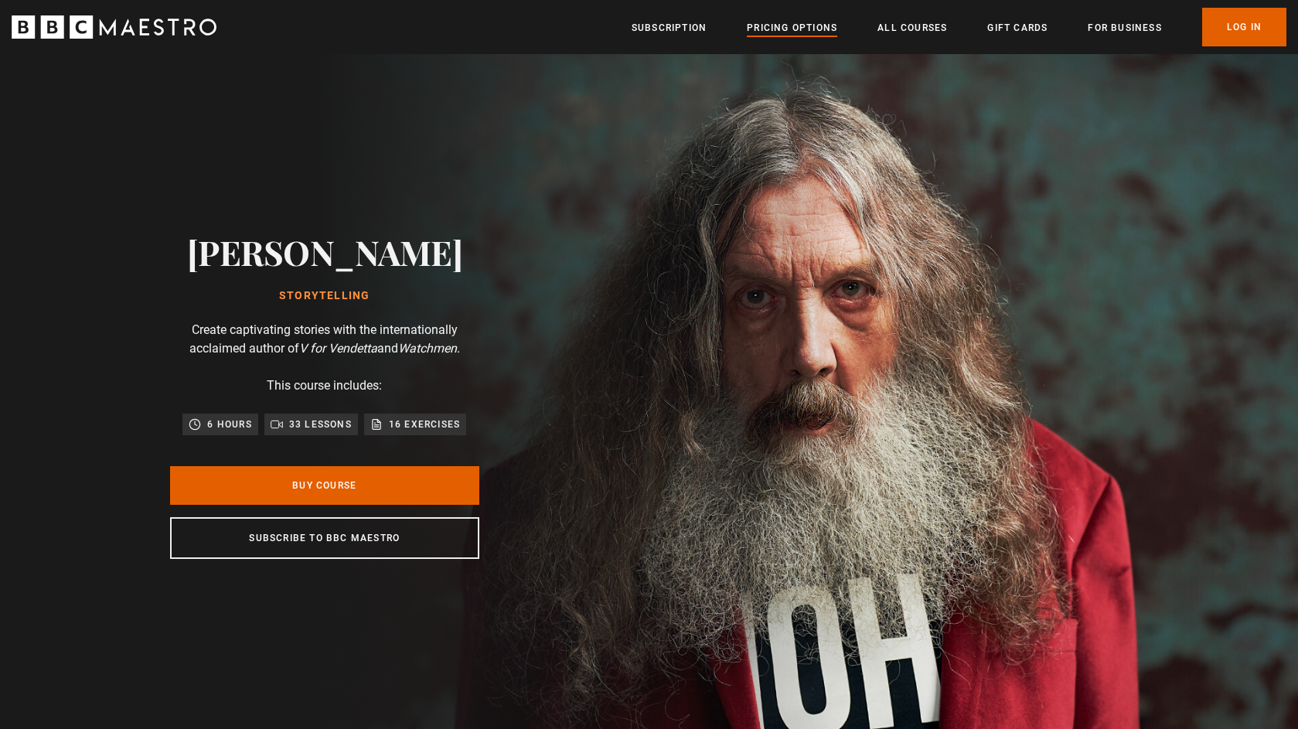
scroll to position [0, 202]
